Goal: Information Seeking & Learning: Compare options

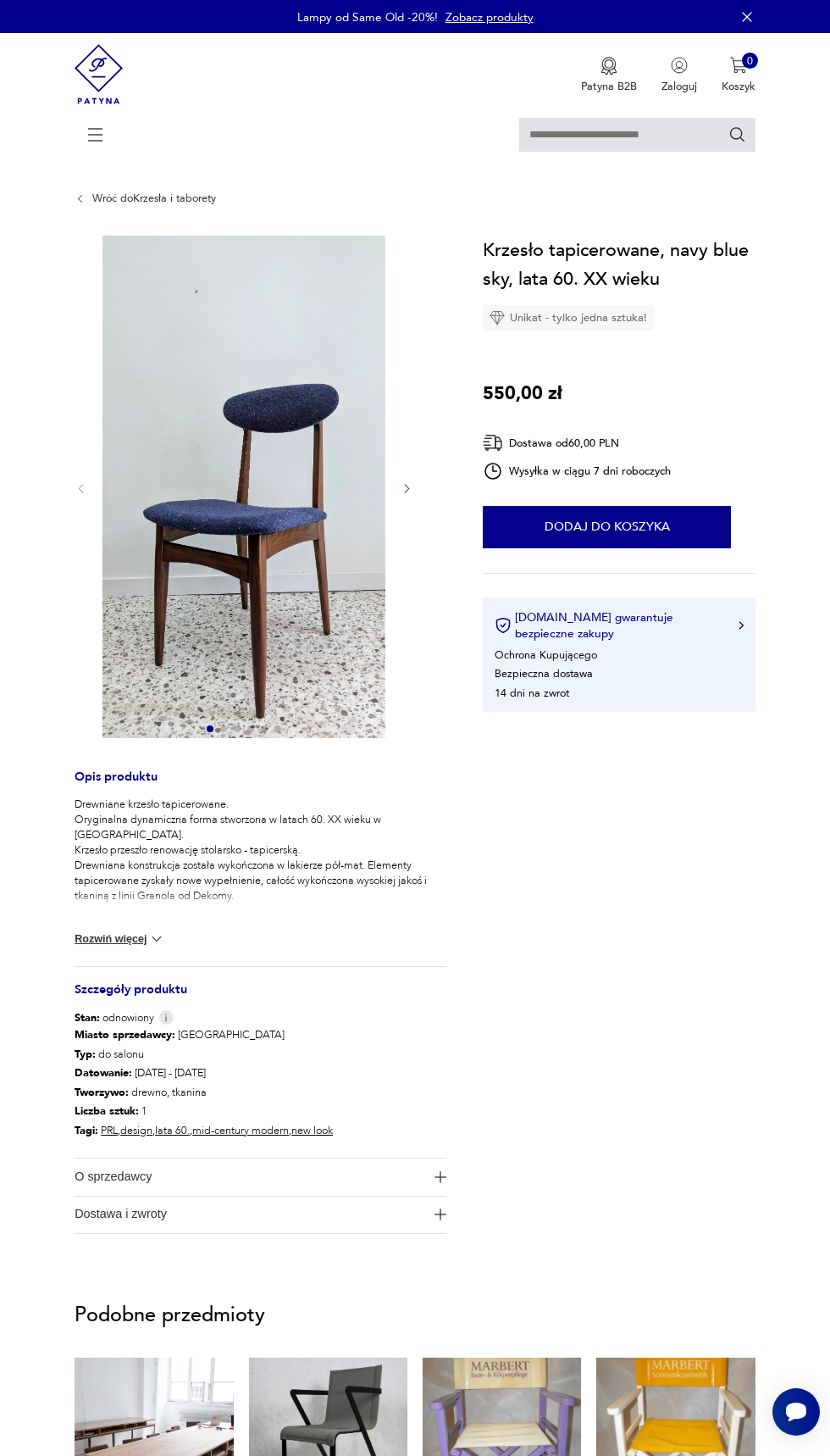
click at [98, 1358] on link "Krzesło Aga 1000,00 zł" at bounding box center [153, 1483] width 158 height 252
